Goal: Information Seeking & Learning: Learn about a topic

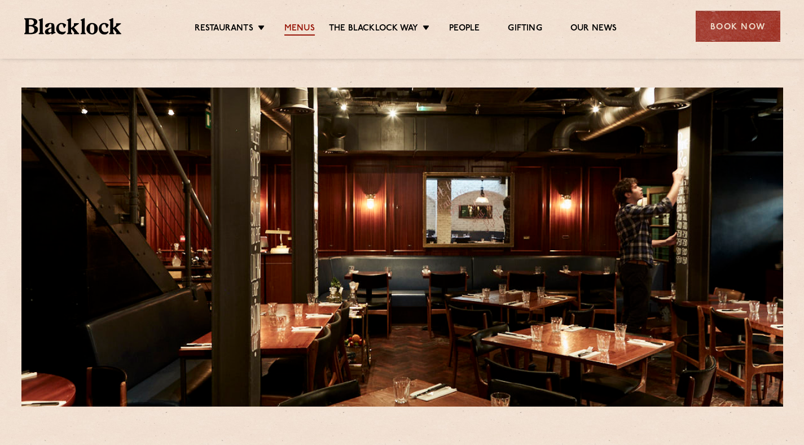
click at [300, 25] on link "Menus" at bounding box center [299, 29] width 30 height 12
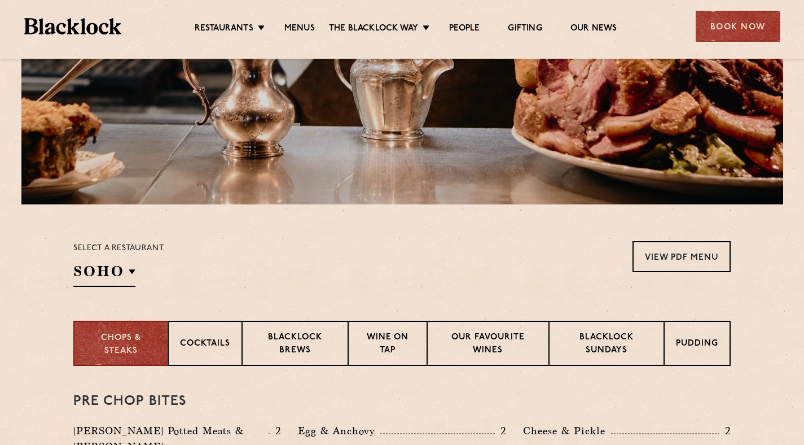
scroll to position [244, 0]
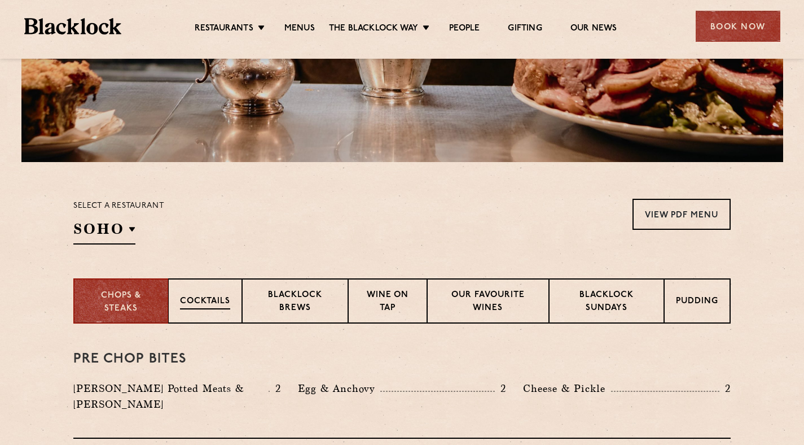
click at [168, 305] on div "Cocktails" at bounding box center [205, 300] width 74 height 45
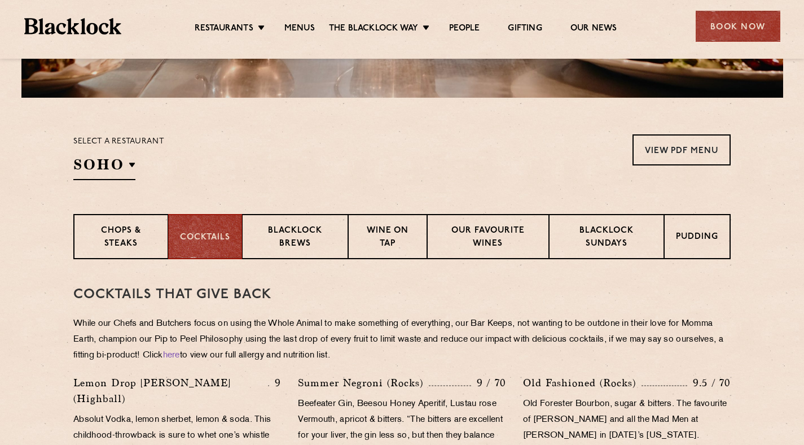
scroll to position [491, 0]
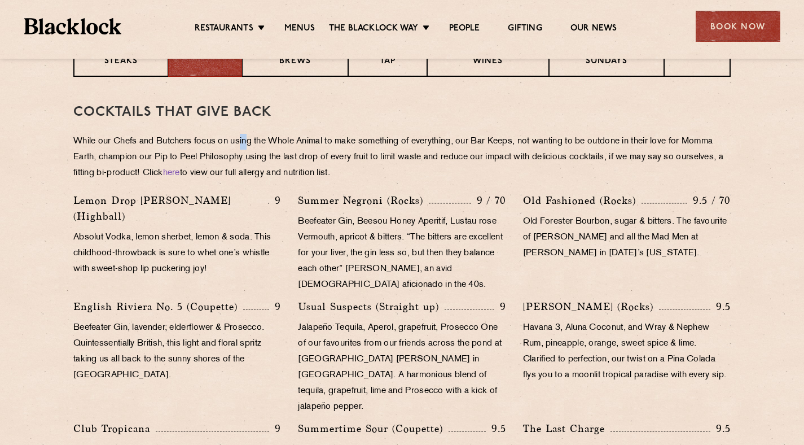
drag, startPoint x: 249, startPoint y: 146, endPoint x: 484, endPoint y: 148, distance: 234.2
click at [318, 156] on p "While our Chefs and Butchers focus on using the Whole Animal to make something …" at bounding box center [401, 157] width 657 height 47
click at [484, 148] on p "While our Chefs and Butchers focus on using the Whole Animal to make something …" at bounding box center [401, 157] width 657 height 47
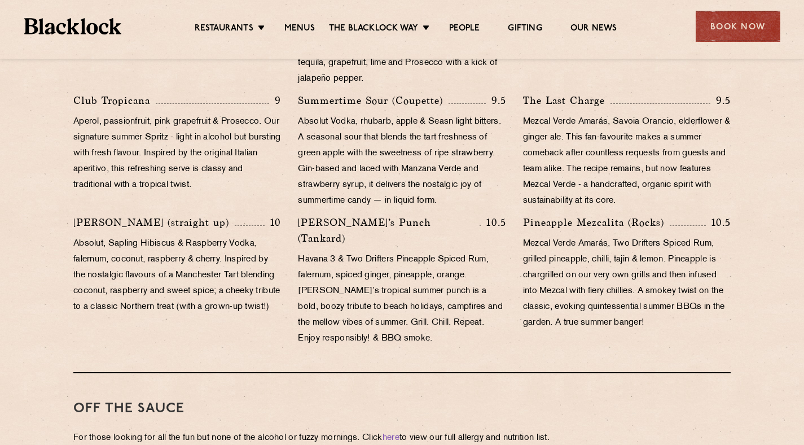
scroll to position [816, 0]
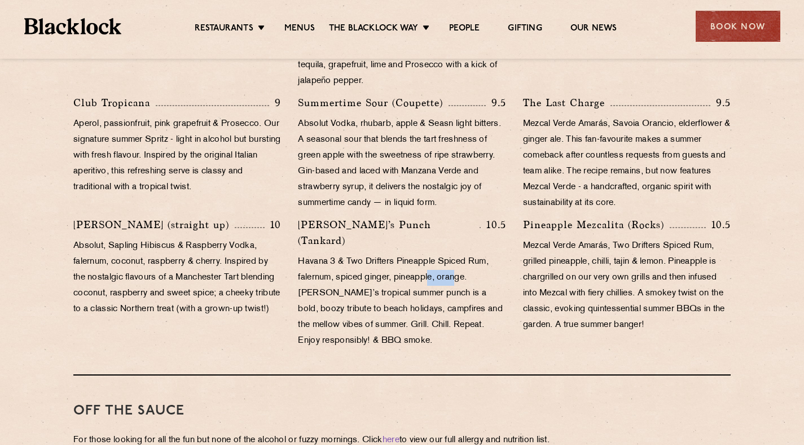
click at [469, 254] on p "Havana 3 & Two Drifters Pineapple Spiced Rum, falernum, spiced ginger, pineappl…" at bounding box center [402, 301] width 208 height 95
click at [497, 260] on p "Havana 3 & Two Drifters Pineapple Spiced Rum, falernum, spiced ginger, pineappl…" at bounding box center [402, 301] width 208 height 95
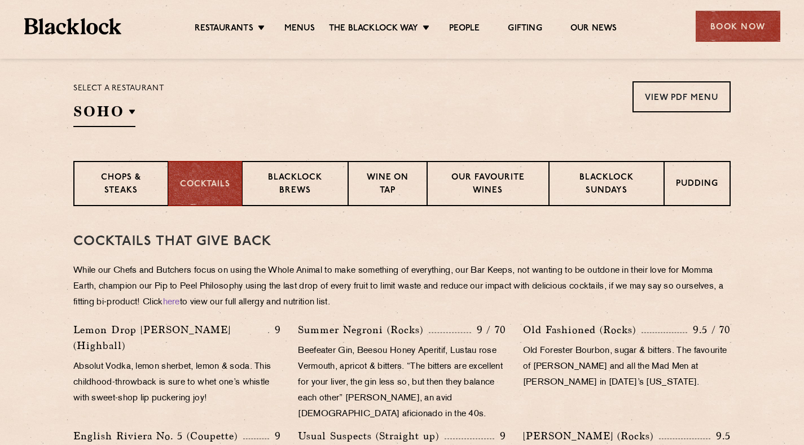
scroll to position [294, 0]
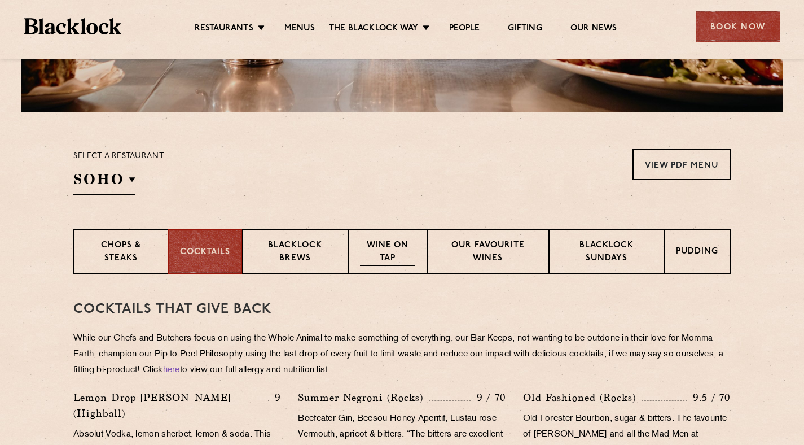
click at [362, 256] on p "Wine on Tap" at bounding box center [387, 252] width 55 height 27
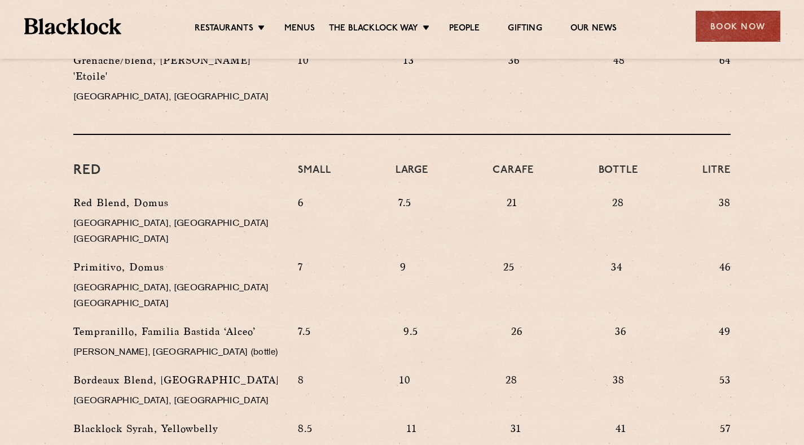
scroll to position [1028, 0]
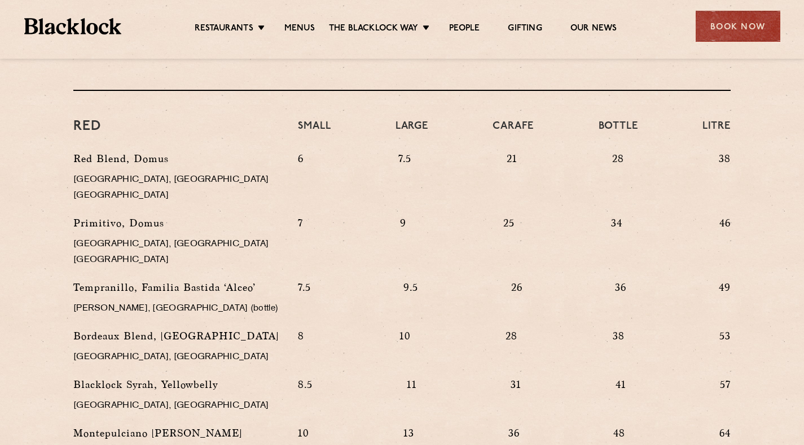
click at [747, 202] on section "WINE on tap & by the glass No longer the realm of students drinking Blue Nun ou…" at bounding box center [402, 31] width 804 height 983
drag, startPoint x: 732, startPoint y: 196, endPoint x: 748, endPoint y: 197, distance: 15.8
click at [740, 196] on div "WINE on tap & by the glass No longer the realm of students drinking Blue Nun ou…" at bounding box center [402, 31] width 686 height 983
click at [749, 197] on section "WINE on tap & by the glass No longer the realm of students drinking Blue Nun ou…" at bounding box center [402, 31] width 804 height 983
drag, startPoint x: 116, startPoint y: 196, endPoint x: 143, endPoint y: 193, distance: 27.3
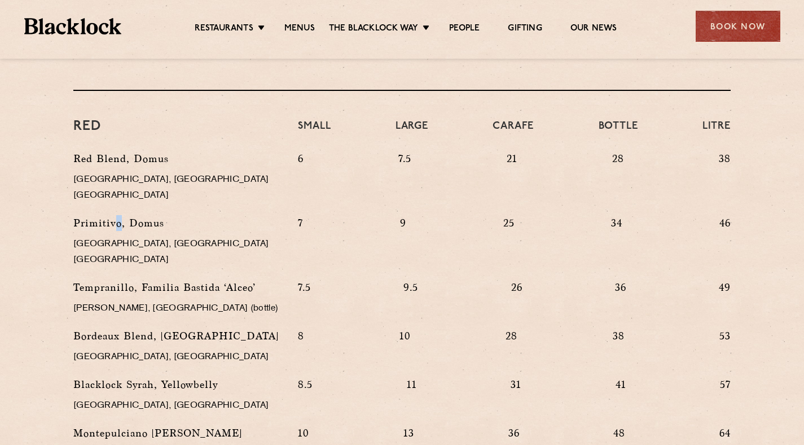
click at [141, 215] on p "Primitivo, Domus" at bounding box center [177, 223] width 208 height 16
click at [142, 215] on p "Primitivo, Domus" at bounding box center [177, 223] width 208 height 16
drag, startPoint x: 736, startPoint y: 192, endPoint x: 712, endPoint y: 194, distance: 23.7
click at [715, 193] on div "WINE on tap & by the glass No longer the realm of students drinking Blue Nun ou…" at bounding box center [402, 31] width 686 height 983
click at [712, 215] on div "7 9 25 34 46" at bounding box center [514, 247] width 450 height 64
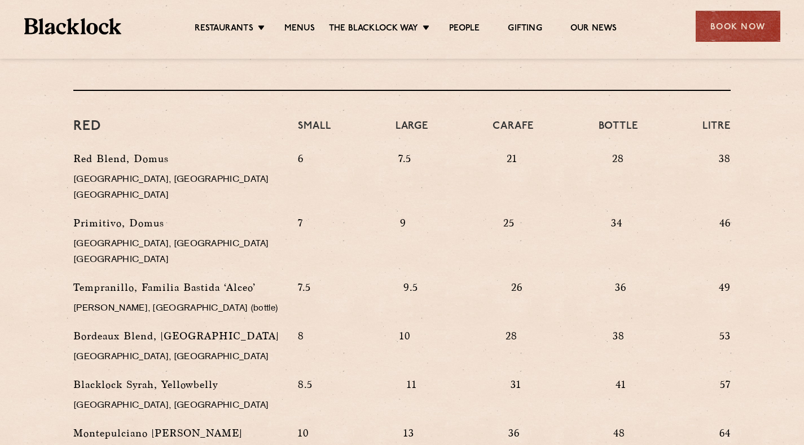
drag, startPoint x: 715, startPoint y: 188, endPoint x: 793, endPoint y: 191, distance: 77.4
click at [759, 191] on section "WINE on tap & by the glass No longer the realm of students drinking Blue Nun ou…" at bounding box center [402, 31] width 804 height 983
click at [793, 191] on section "WINE on tap & by the glass No longer the realm of students drinking Blue Nun ou…" at bounding box center [402, 31] width 804 height 983
click at [764, 195] on section "WINE on tap & by the glass No longer the realm of students drinking Blue Nun ou…" at bounding box center [402, 31] width 804 height 983
drag, startPoint x: 735, startPoint y: 192, endPoint x: 591, endPoint y: 181, distance: 144.4
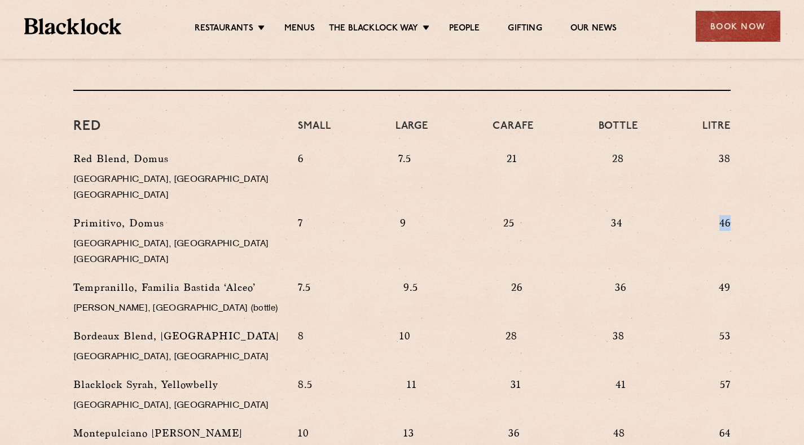
click at [621, 182] on section "WINE on tap & by the glass No longer the realm of students drinking Blue Nun ou…" at bounding box center [402, 31] width 804 height 983
drag, startPoint x: 581, startPoint y: 181, endPoint x: 587, endPoint y: 182, distance: 5.8
click at [581, 181] on div "6 7.5 21 28 38" at bounding box center [514, 183] width 450 height 64
drag, startPoint x: 752, startPoint y: 186, endPoint x: 590, endPoint y: 181, distance: 162.0
click at [661, 185] on section "WINE on tap & by the glass No longer the realm of students drinking Blue Nun ou…" at bounding box center [402, 31] width 804 height 983
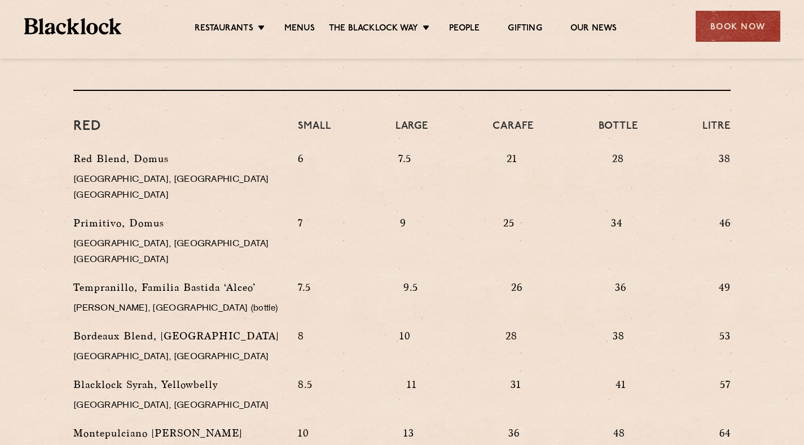
click at [585, 181] on div "6 7.5 21 28 38" at bounding box center [514, 183] width 450 height 64
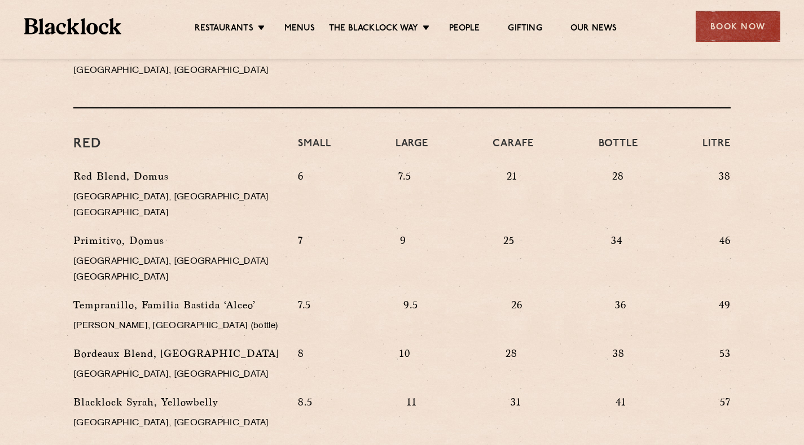
scroll to position [985, 0]
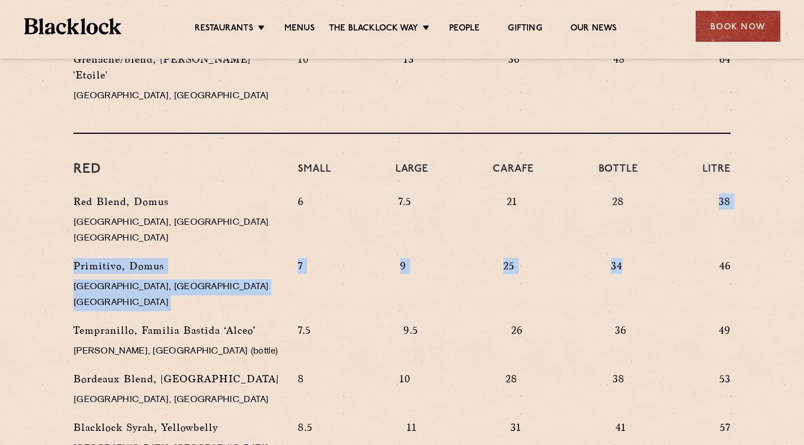
drag, startPoint x: 627, startPoint y: 232, endPoint x: 608, endPoint y: 222, distance: 22.0
click at [608, 222] on div "Red Blend, Domus Veneto, Italy NV 6 7.5 21 28 38 Primitivo, Domus Puglia, Italy…" at bounding box center [402, 371] width 674 height 354
click at [585, 258] on div "7 9 25 34 46" at bounding box center [514, 290] width 450 height 64
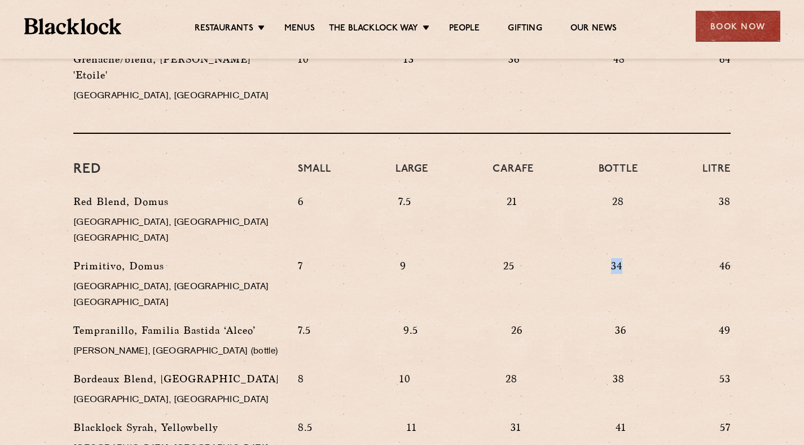
drag, startPoint x: 631, startPoint y: 235, endPoint x: 535, endPoint y: 234, distance: 95.4
click at [557, 258] on div "7 9 25 34 46" at bounding box center [514, 290] width 450 height 64
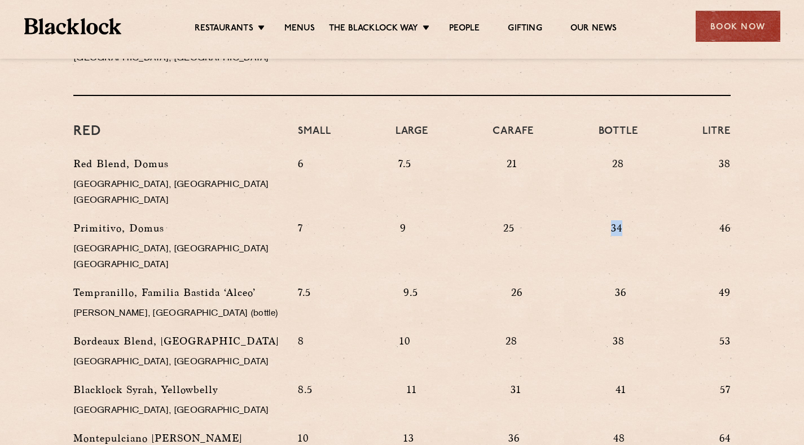
scroll to position [1084, 0]
